Goal: Find specific page/section

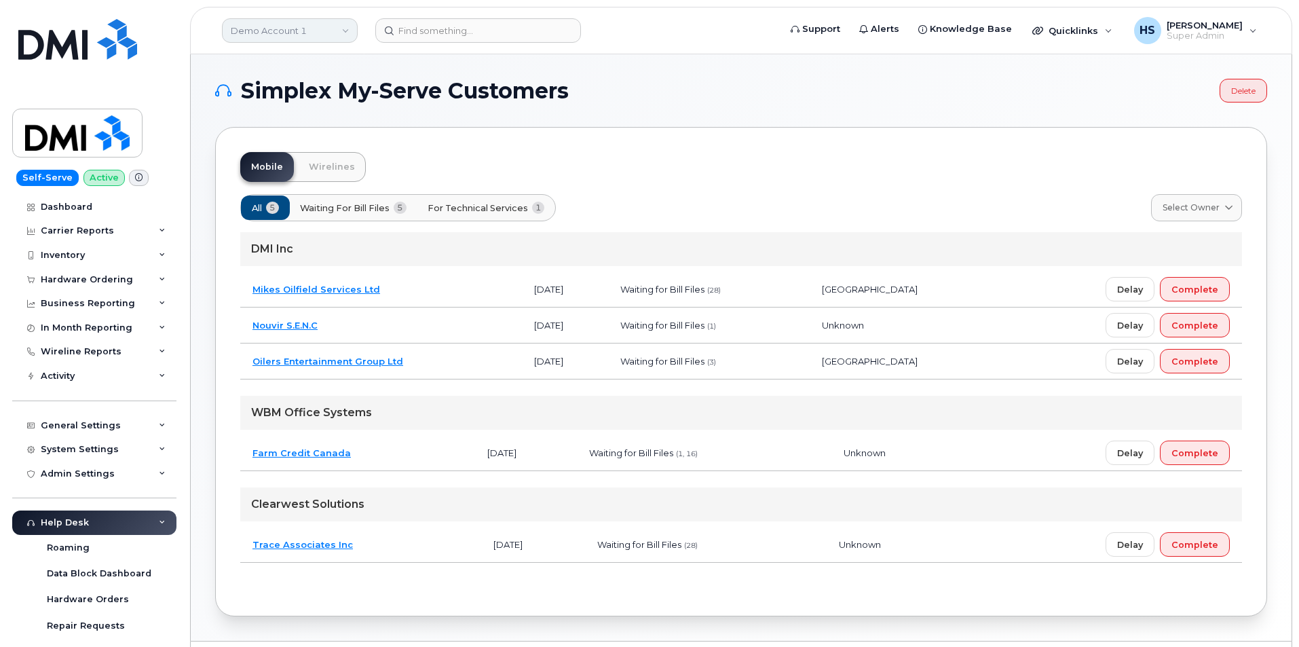
click at [288, 35] on link "Demo Account 1" at bounding box center [290, 30] width 136 height 24
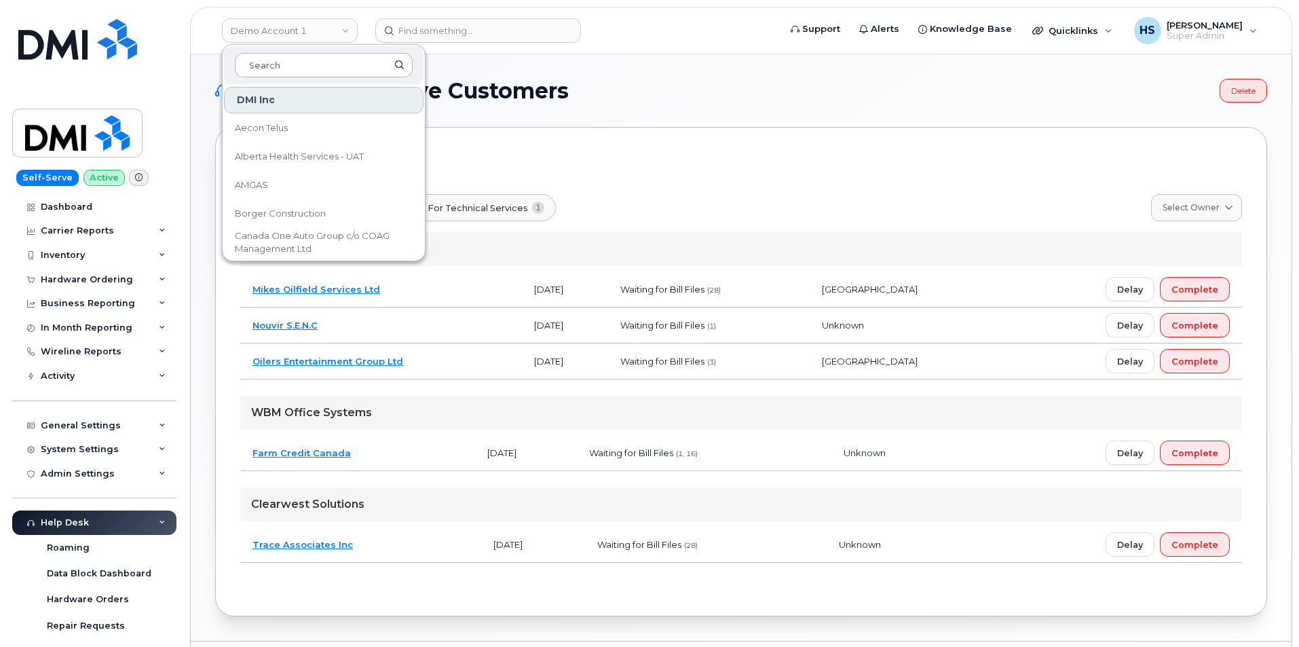
click at [290, 65] on input at bounding box center [324, 65] width 178 height 24
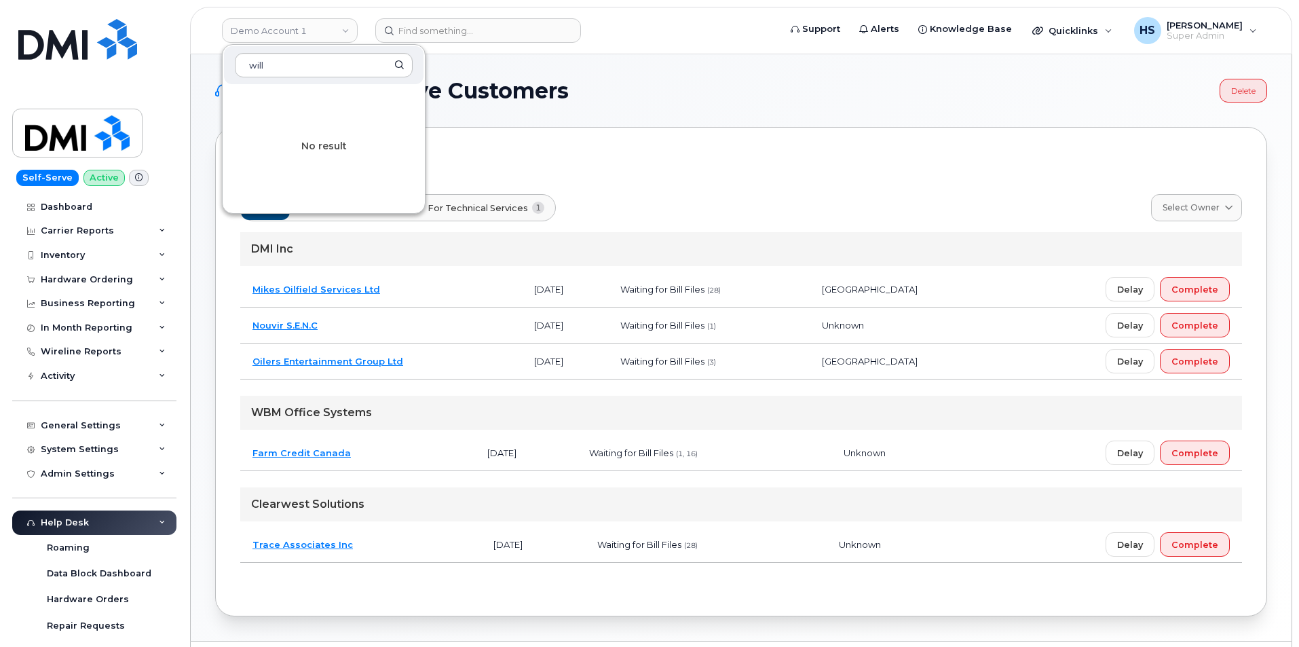
type input "will"
drag, startPoint x: 349, startPoint y: 71, endPoint x: 216, endPoint y: 64, distance: 133.2
click at [216, 64] on div "Demo Account 1 will No result Support Alerts Knowledge Base Quicklinks Suspend …" at bounding box center [741, 347] width 1101 height 586
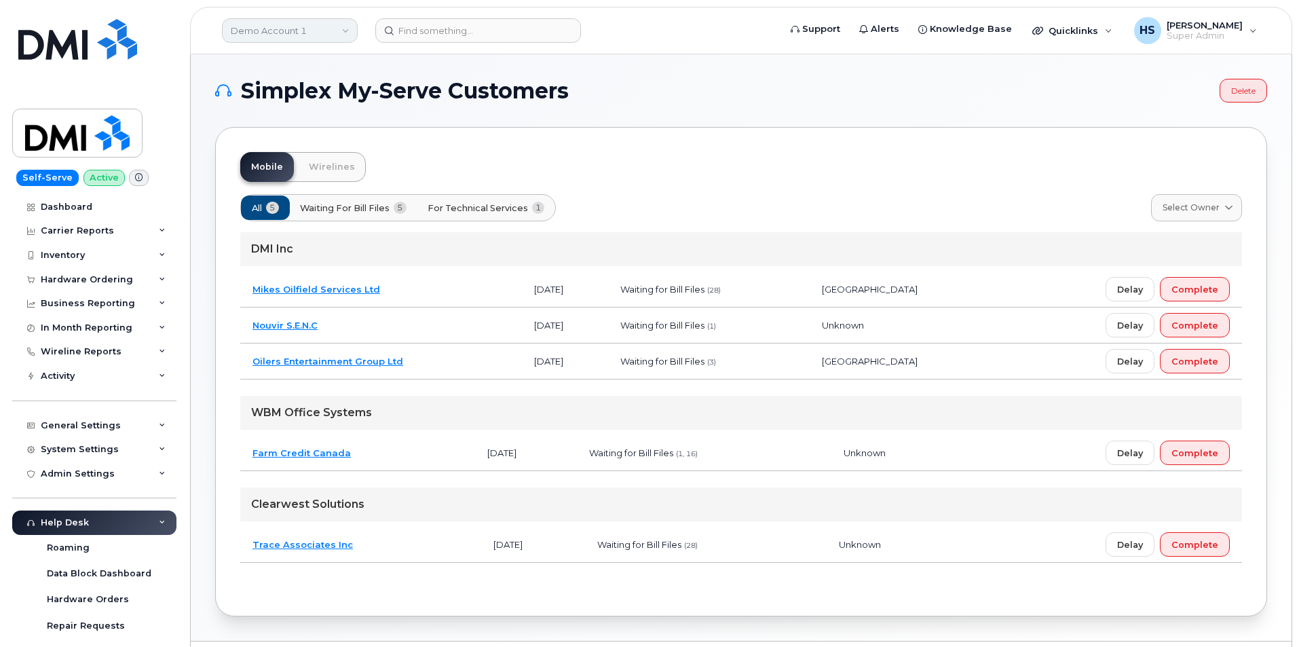
click at [283, 35] on link "Demo Account 1" at bounding box center [290, 30] width 136 height 24
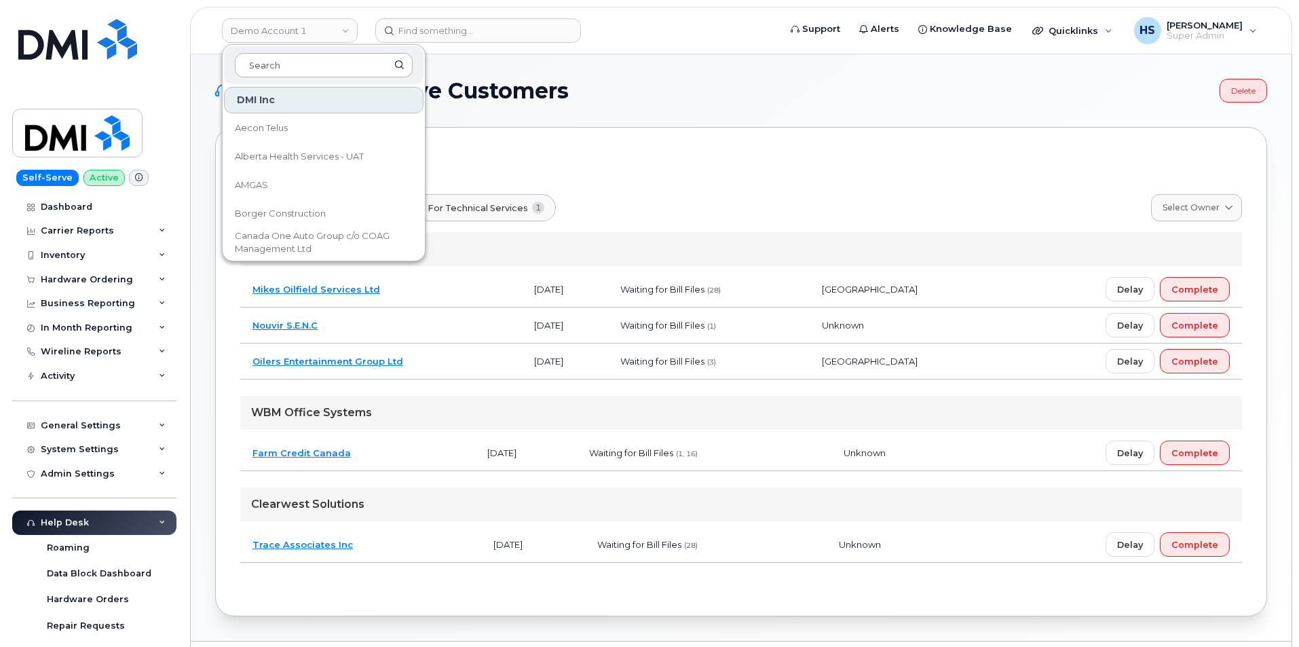
click at [282, 69] on input at bounding box center [324, 65] width 178 height 24
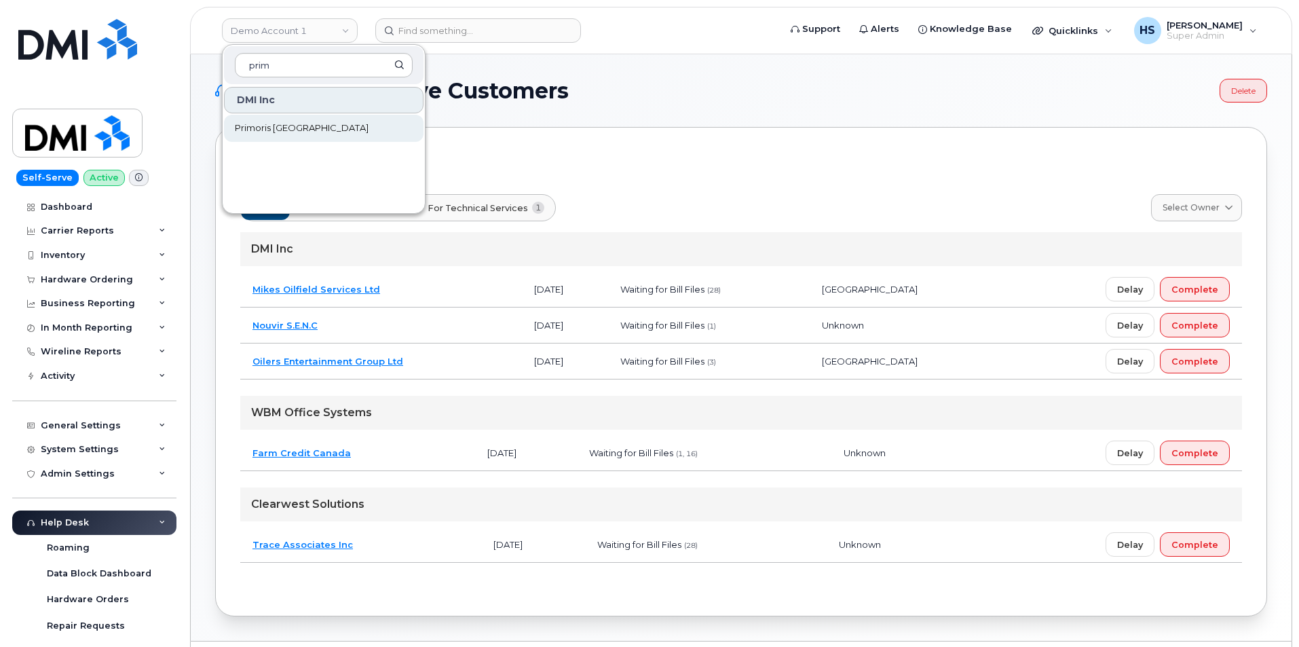
type input "prim"
click at [282, 125] on span "Primoris [GEOGRAPHIC_DATA]" at bounding box center [302, 128] width 134 height 14
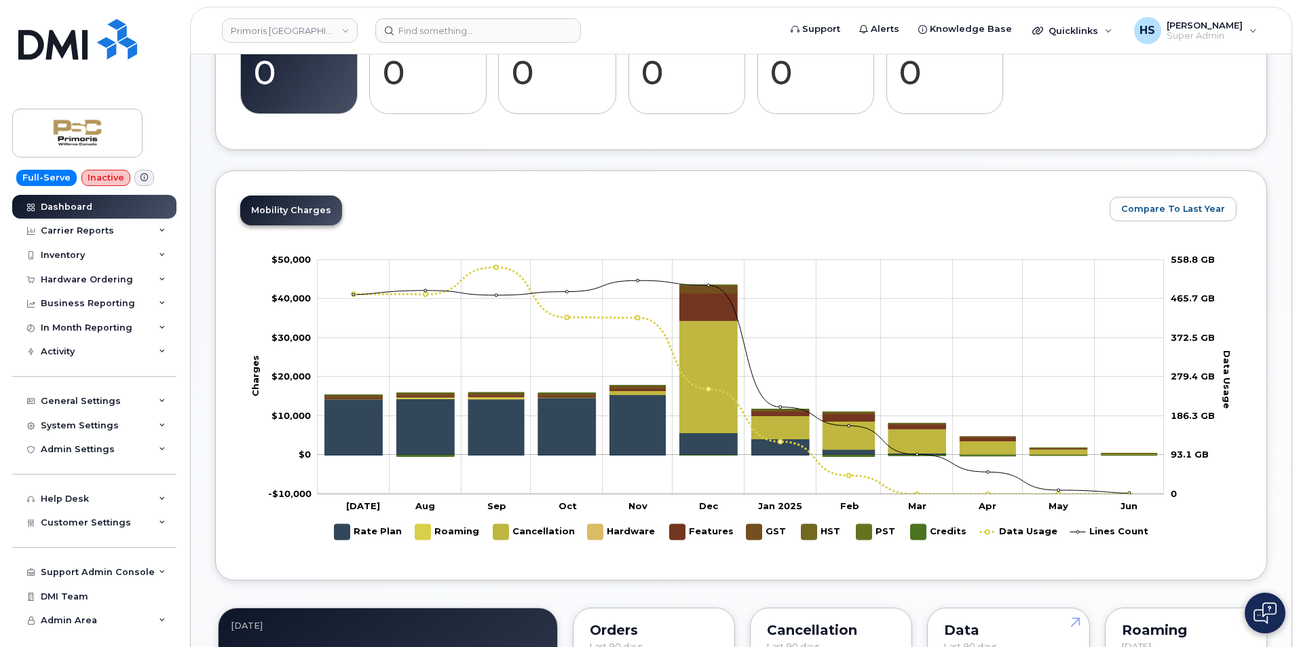
scroll to position [679, 0]
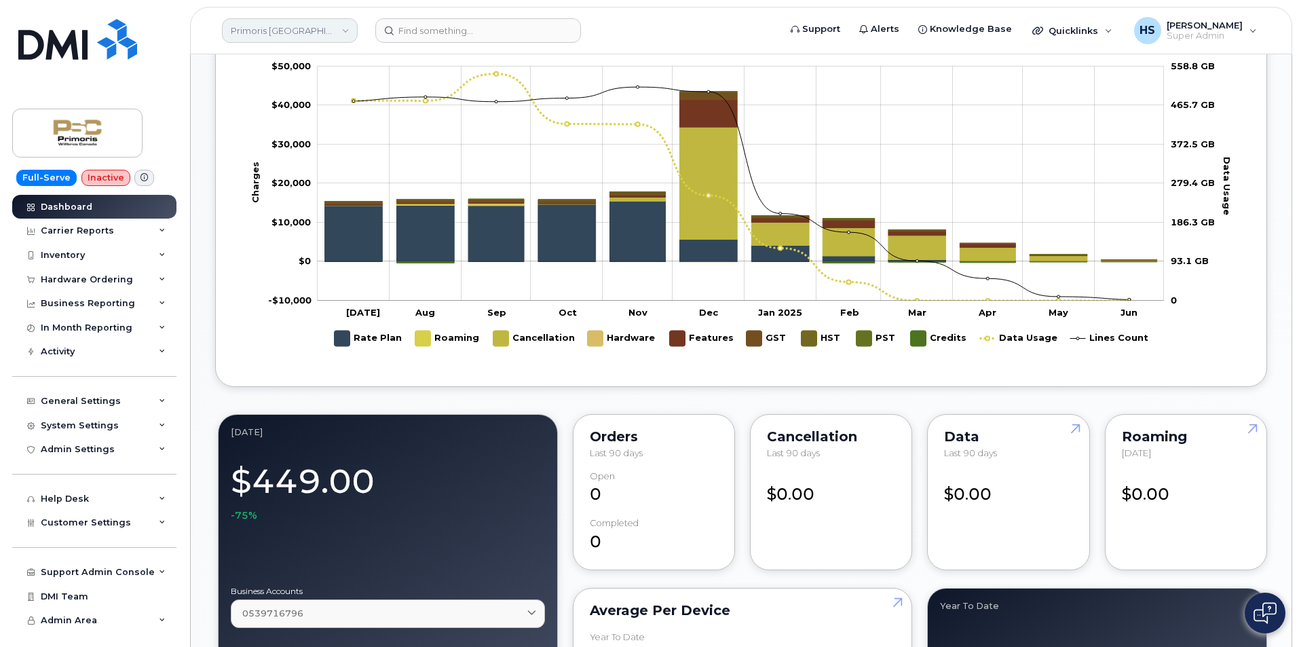
click at [287, 35] on link "Primoris [GEOGRAPHIC_DATA]" at bounding box center [290, 30] width 136 height 24
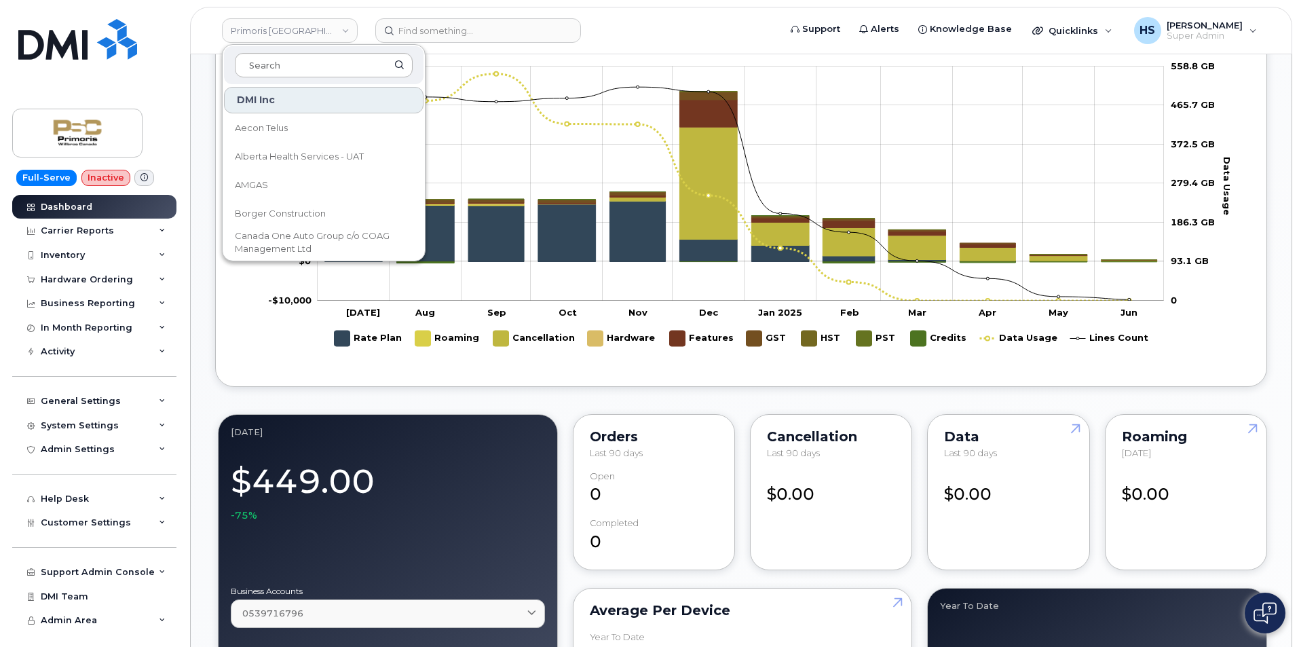
click at [282, 62] on input at bounding box center [324, 65] width 178 height 24
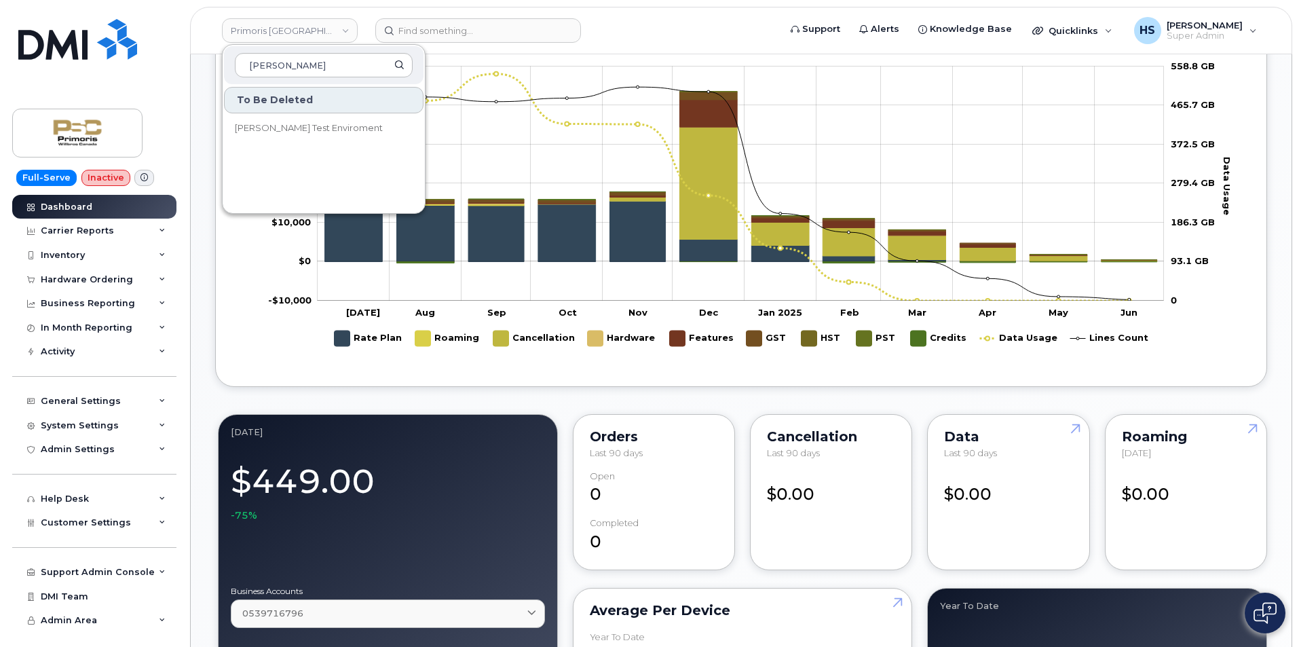
type input "[PERSON_NAME]"
